Goal: Task Accomplishment & Management: Manage account settings

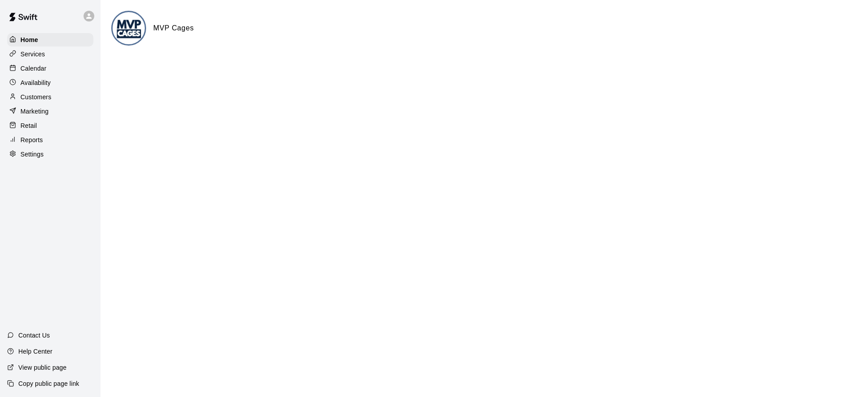
click at [42, 67] on p "Calendar" at bounding box center [34, 68] width 26 height 9
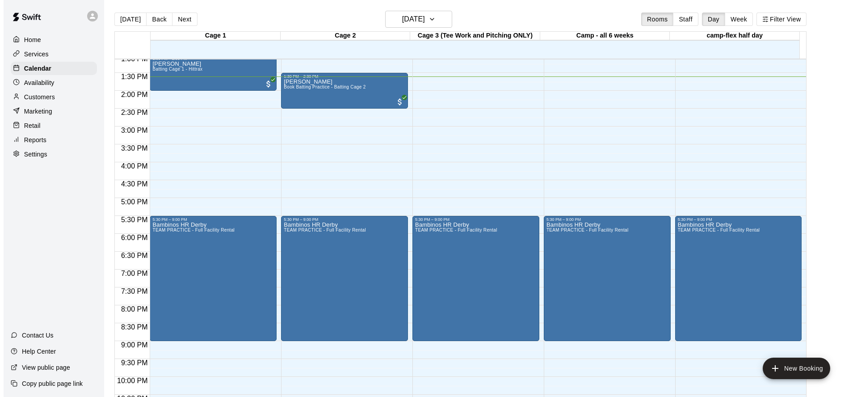
scroll to position [416, 0]
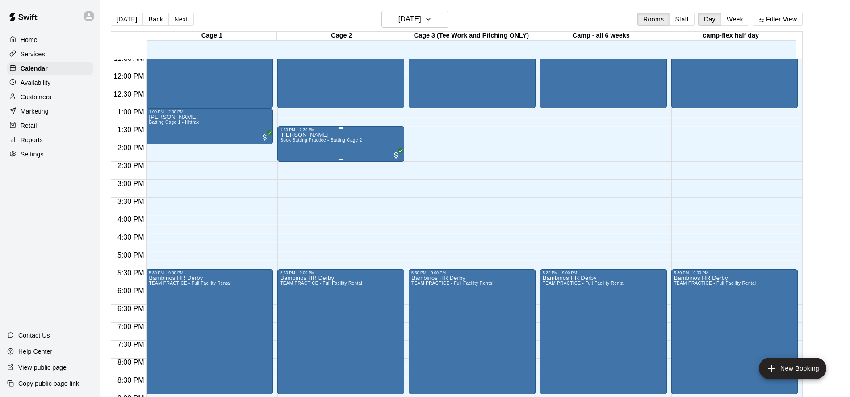
click at [344, 145] on div "[PERSON_NAME] Book Batting Practice - Batting Cage 2" at bounding box center [321, 330] width 82 height 397
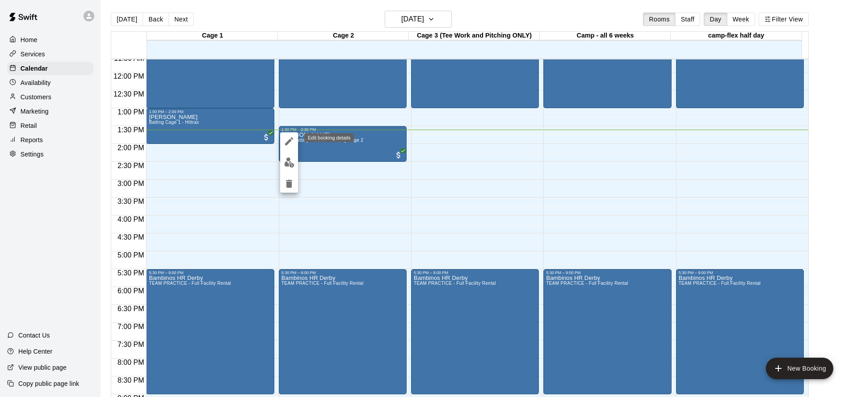
click at [287, 139] on icon "edit" at bounding box center [289, 141] width 11 height 11
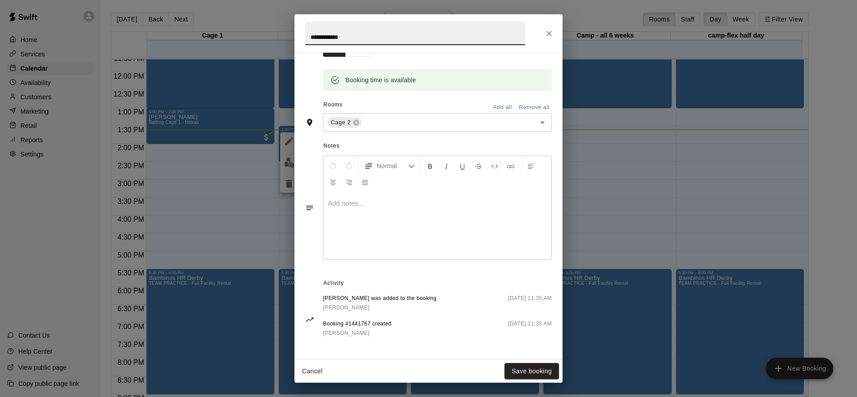
scroll to position [170, 0]
click at [548, 33] on icon "Close" at bounding box center [549, 33] width 9 height 9
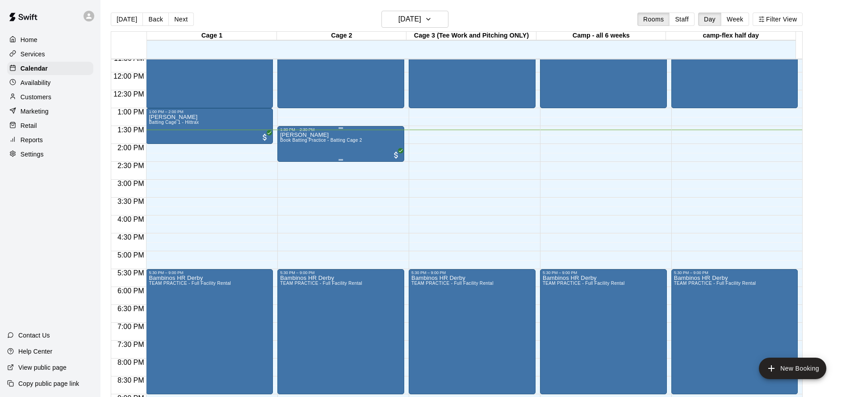
click at [330, 139] on span "Book Batting Practice - Batting Cage 2" at bounding box center [321, 140] width 82 height 5
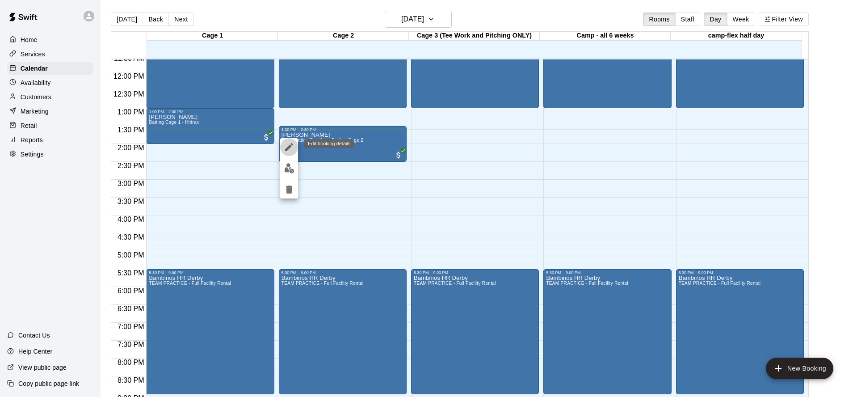
click at [292, 149] on icon "edit" at bounding box center [289, 147] width 11 height 11
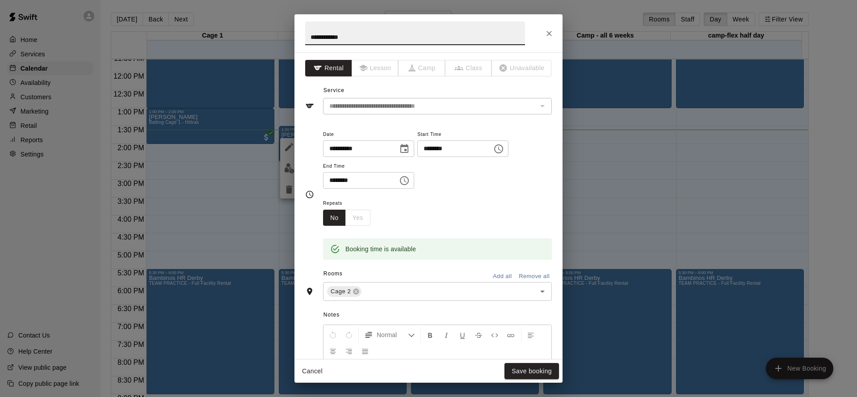
drag, startPoint x: 549, startPoint y: 31, endPoint x: 544, endPoint y: 34, distance: 6.1
click at [549, 31] on icon "Close" at bounding box center [549, 33] width 9 height 9
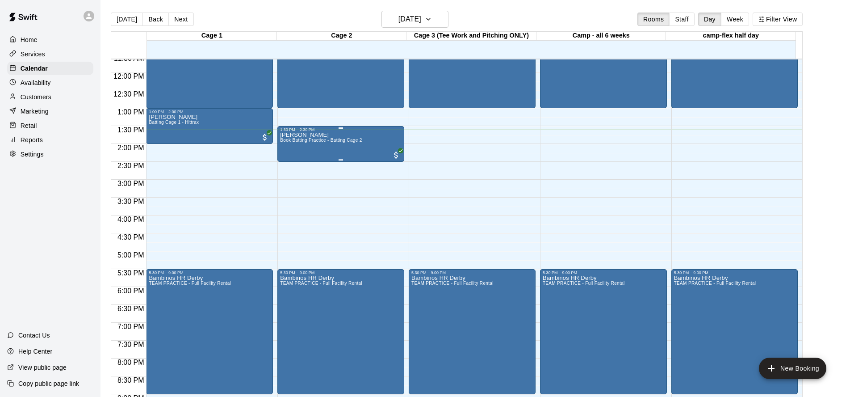
click at [296, 148] on div "[PERSON_NAME] Book Batting Practice - Batting Cage 2" at bounding box center [321, 330] width 82 height 397
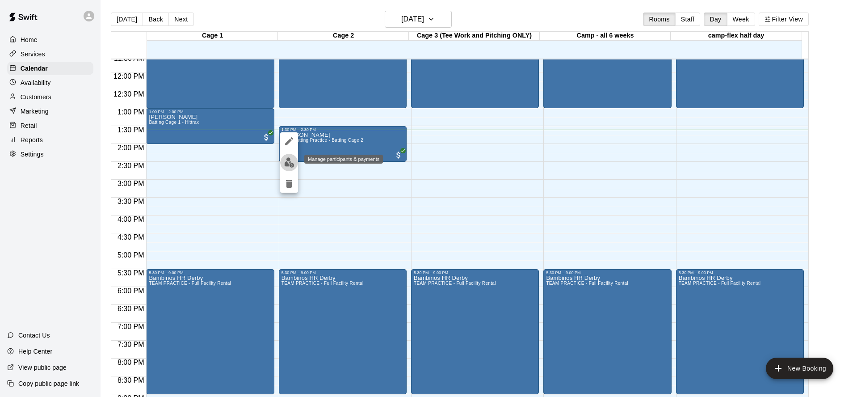
click at [290, 164] on img "edit" at bounding box center [289, 162] width 10 height 10
